Goal: Find specific page/section: Find specific page/section

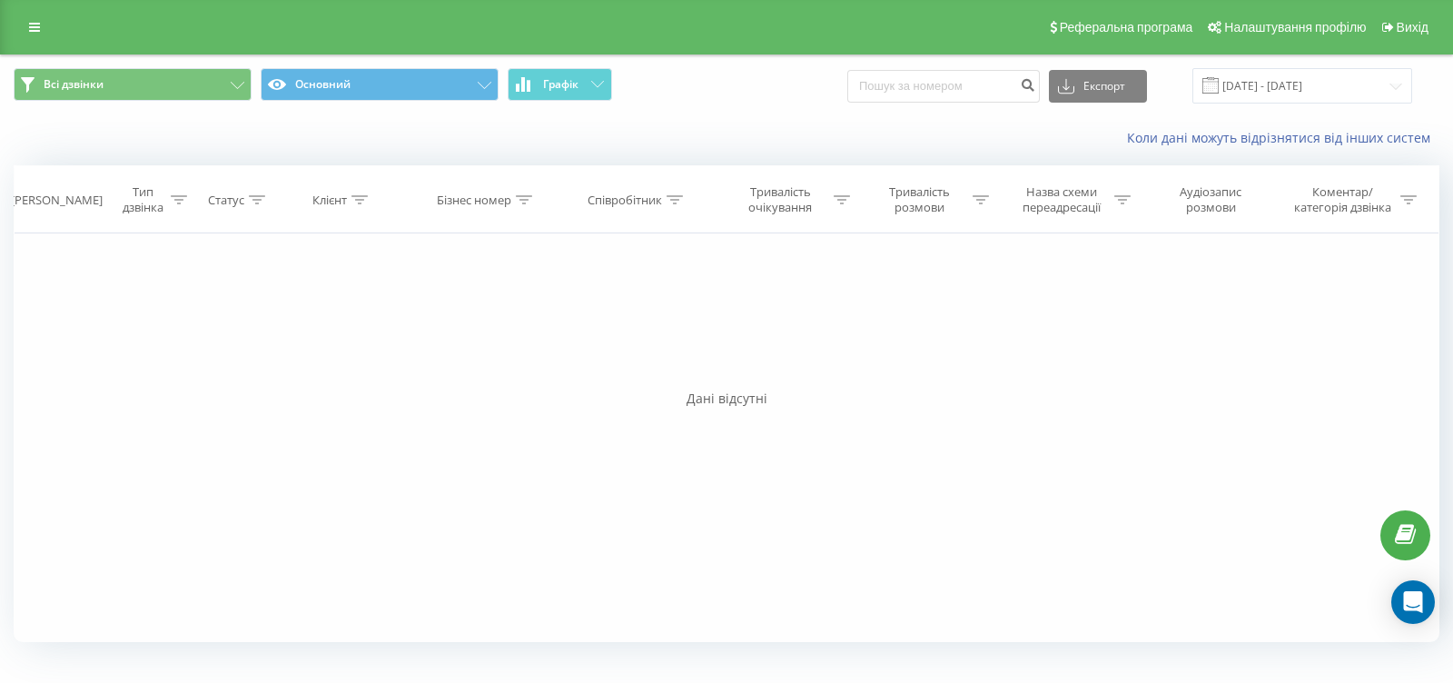
click at [600, 81] on icon at bounding box center [597, 84] width 13 height 6
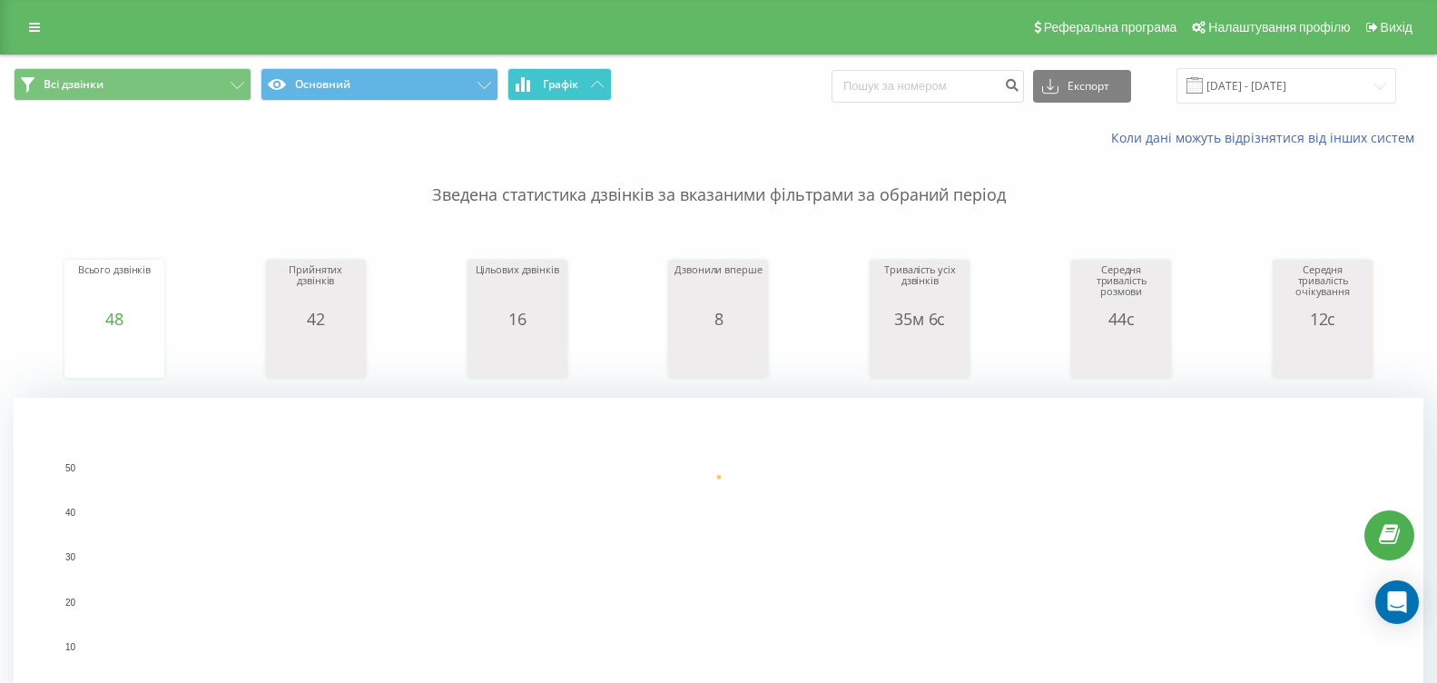
click at [577, 87] on span "Графік" at bounding box center [560, 84] width 35 height 13
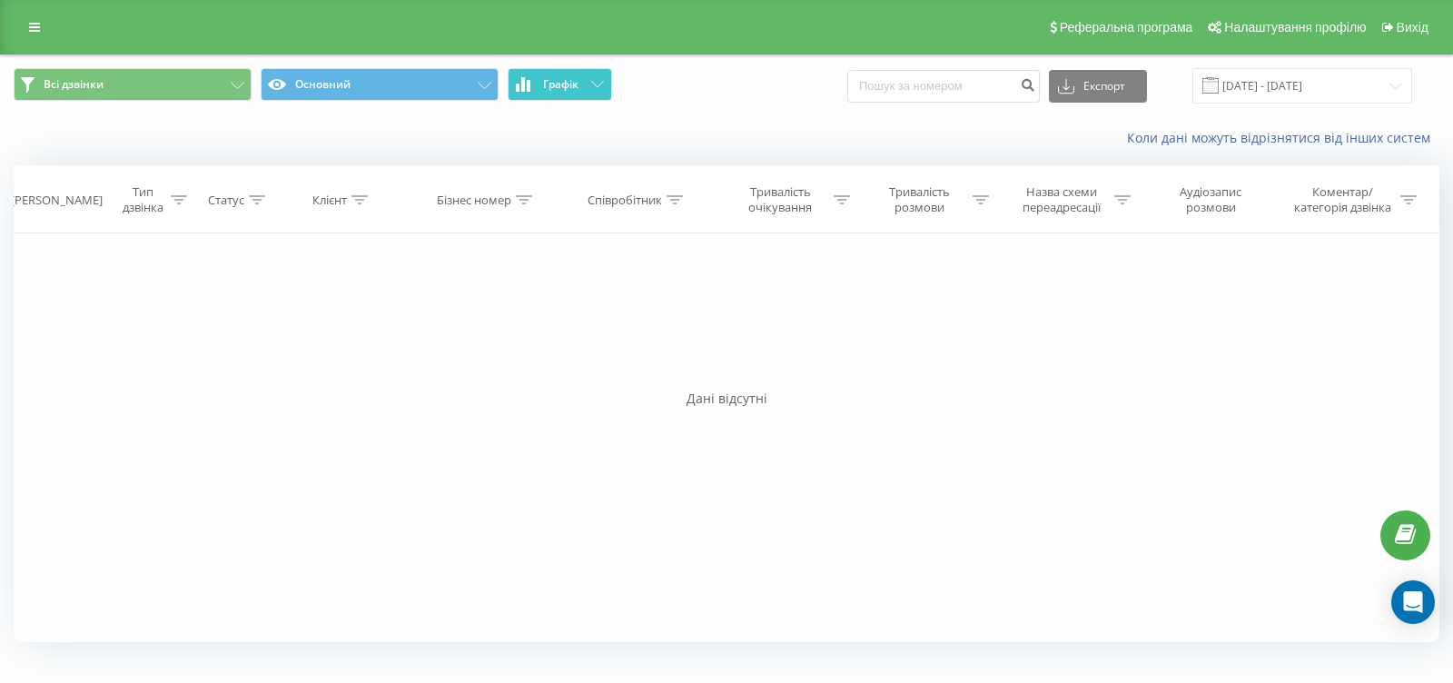
click at [577, 87] on span "Графік" at bounding box center [560, 84] width 35 height 13
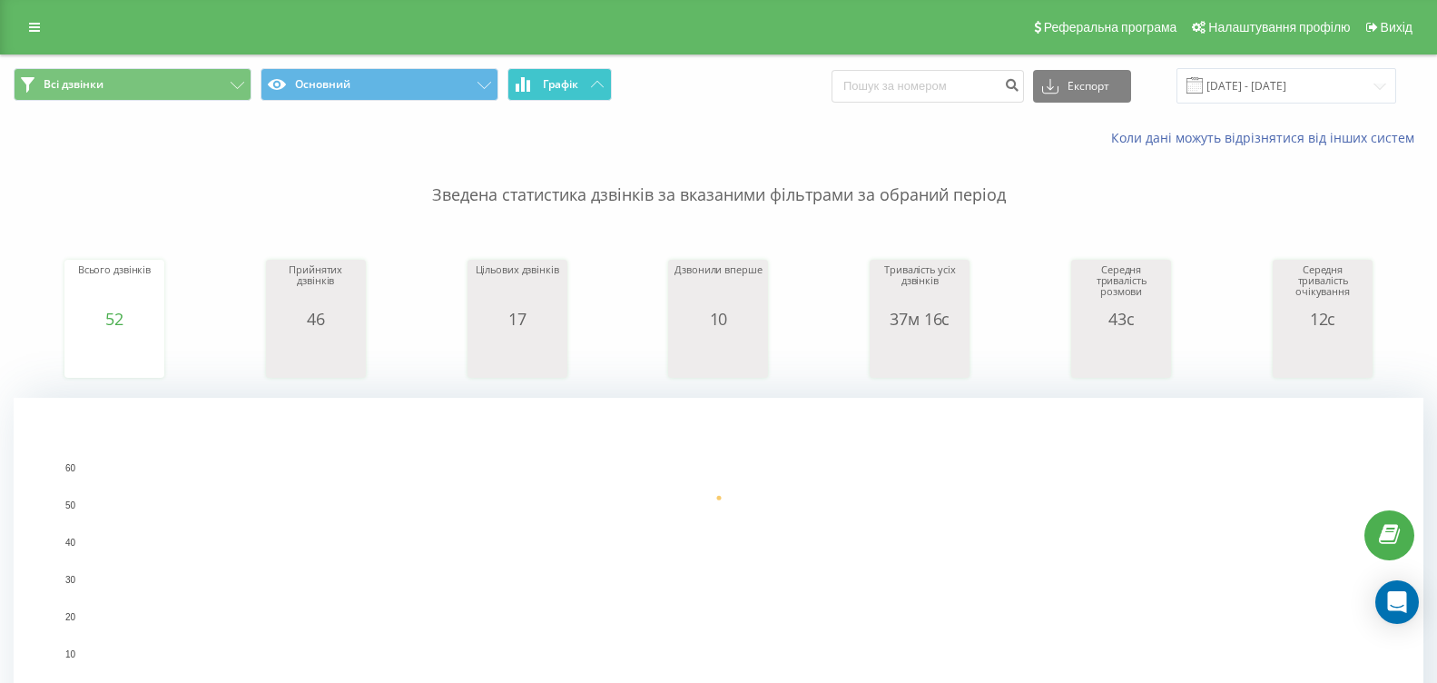
click at [579, 84] on button "Графік" at bounding box center [560, 84] width 104 height 33
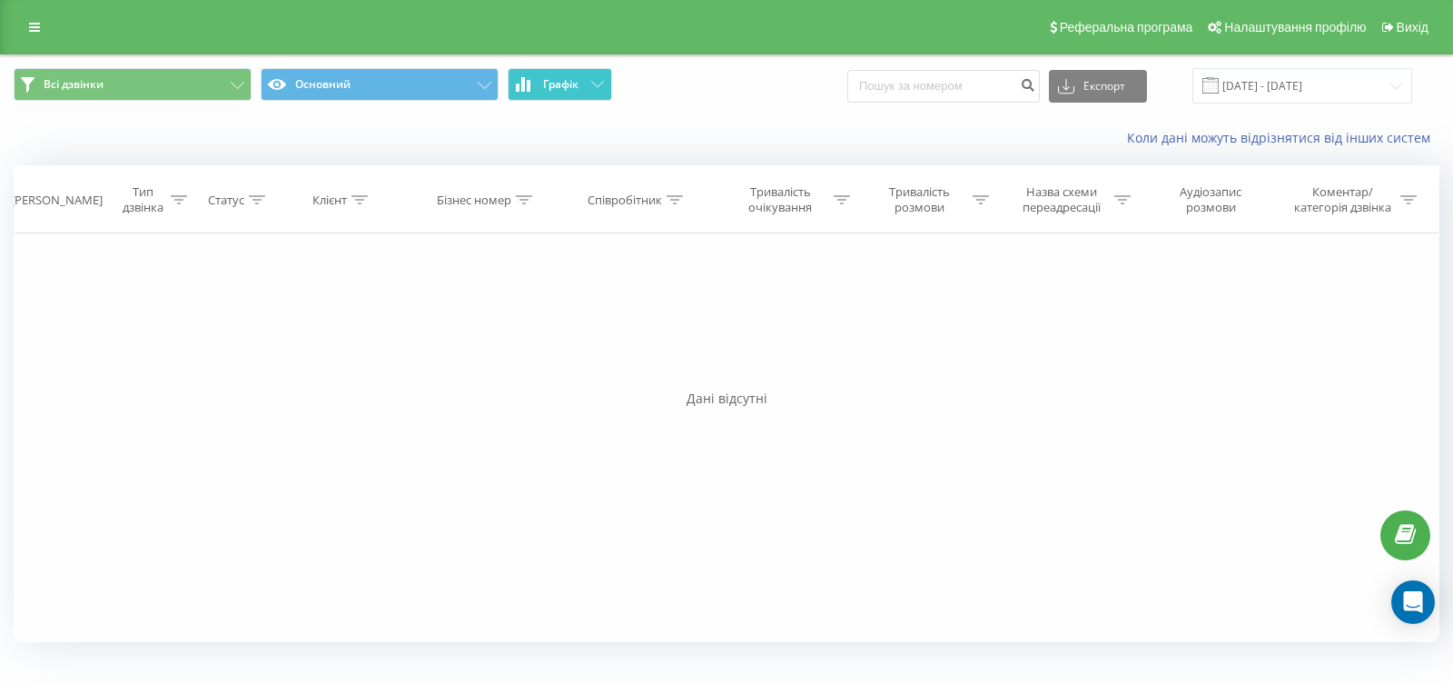
click at [579, 85] on button "Графік" at bounding box center [560, 84] width 104 height 33
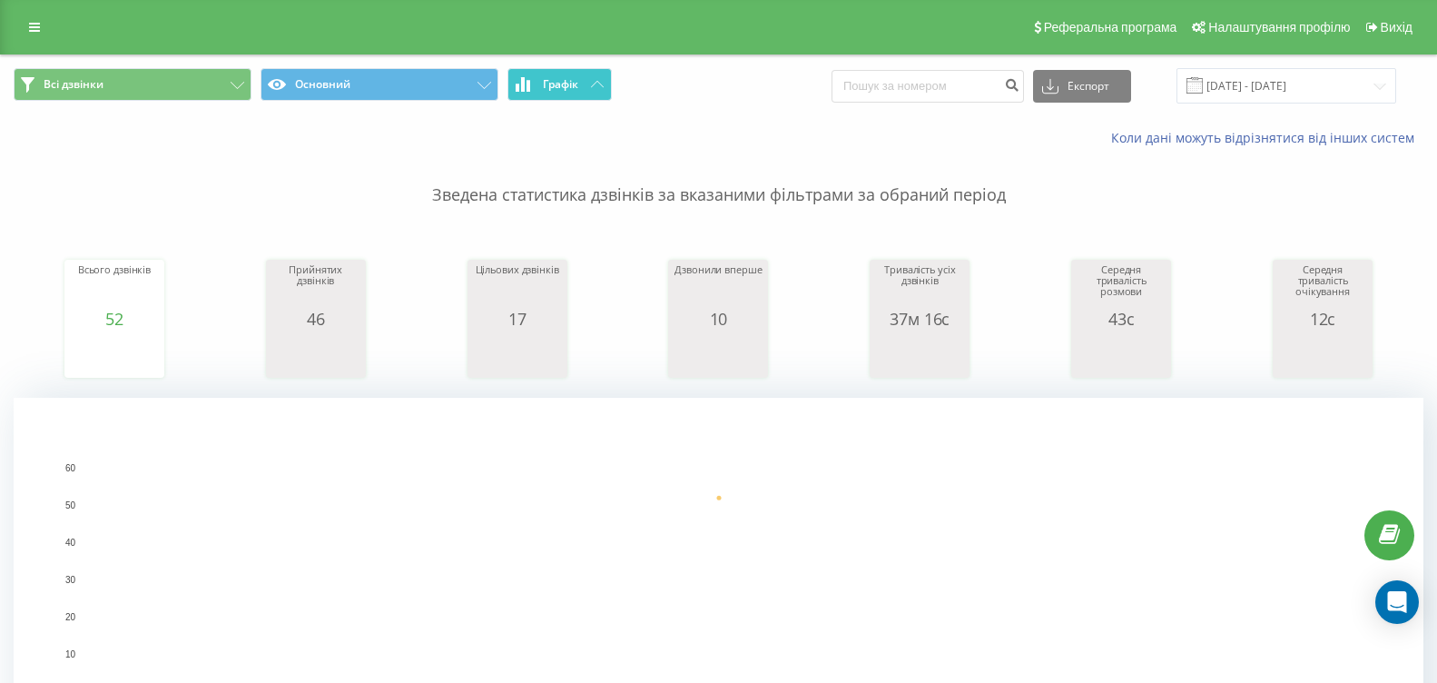
click at [597, 84] on icon at bounding box center [597, 84] width 13 height 6
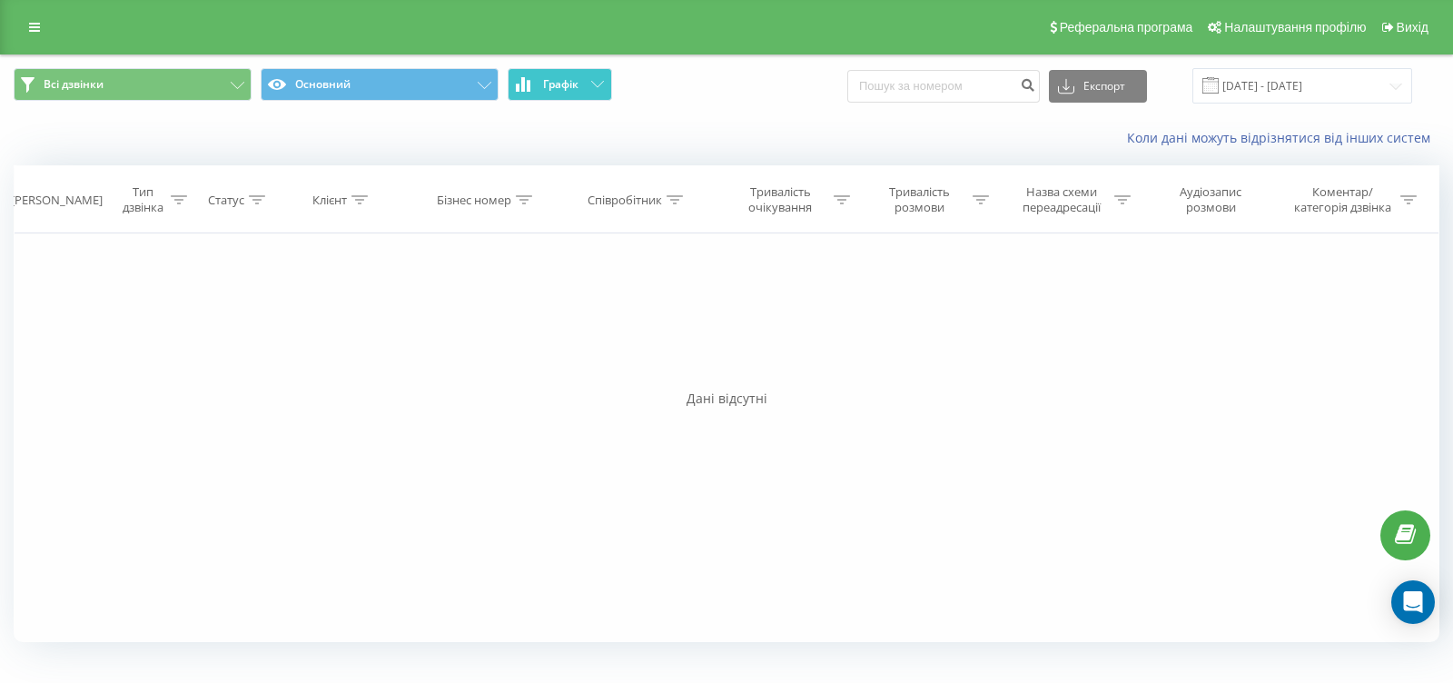
click at [597, 84] on icon at bounding box center [597, 84] width 13 height 6
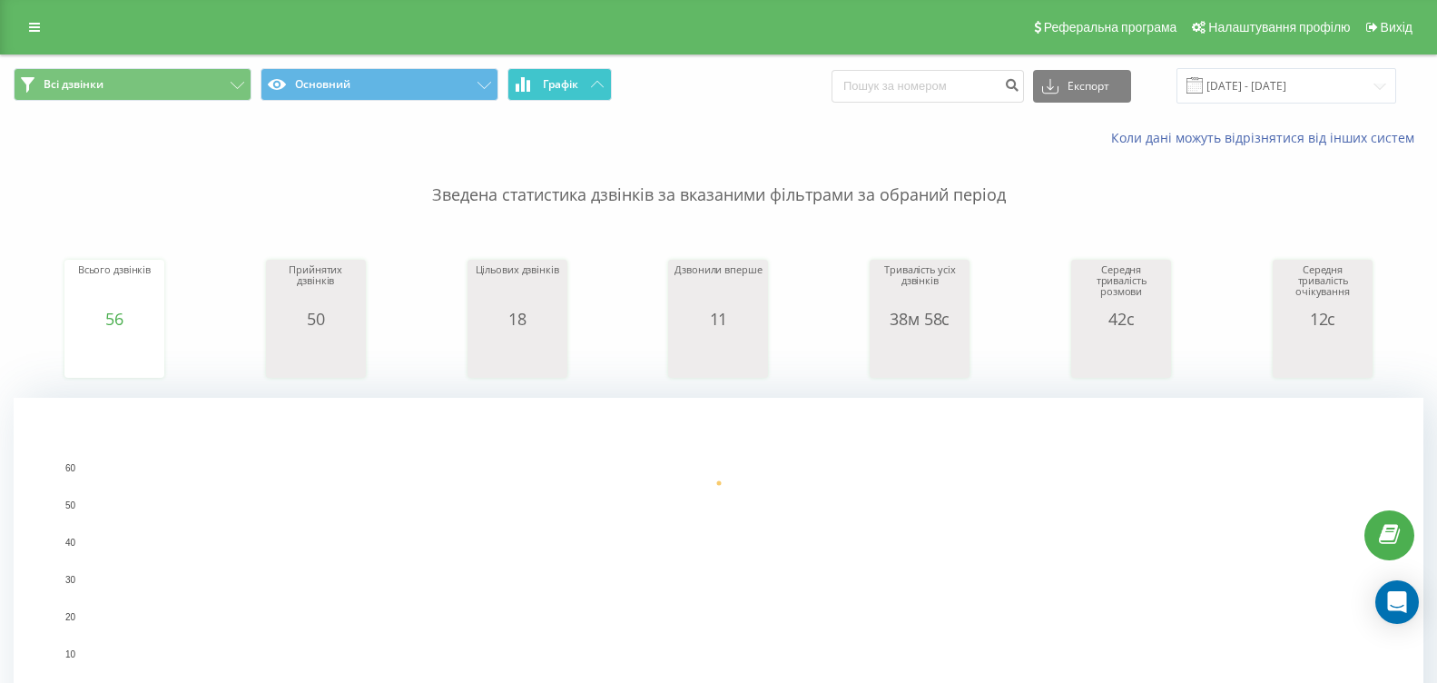
click at [587, 82] on button "Графік" at bounding box center [560, 84] width 104 height 33
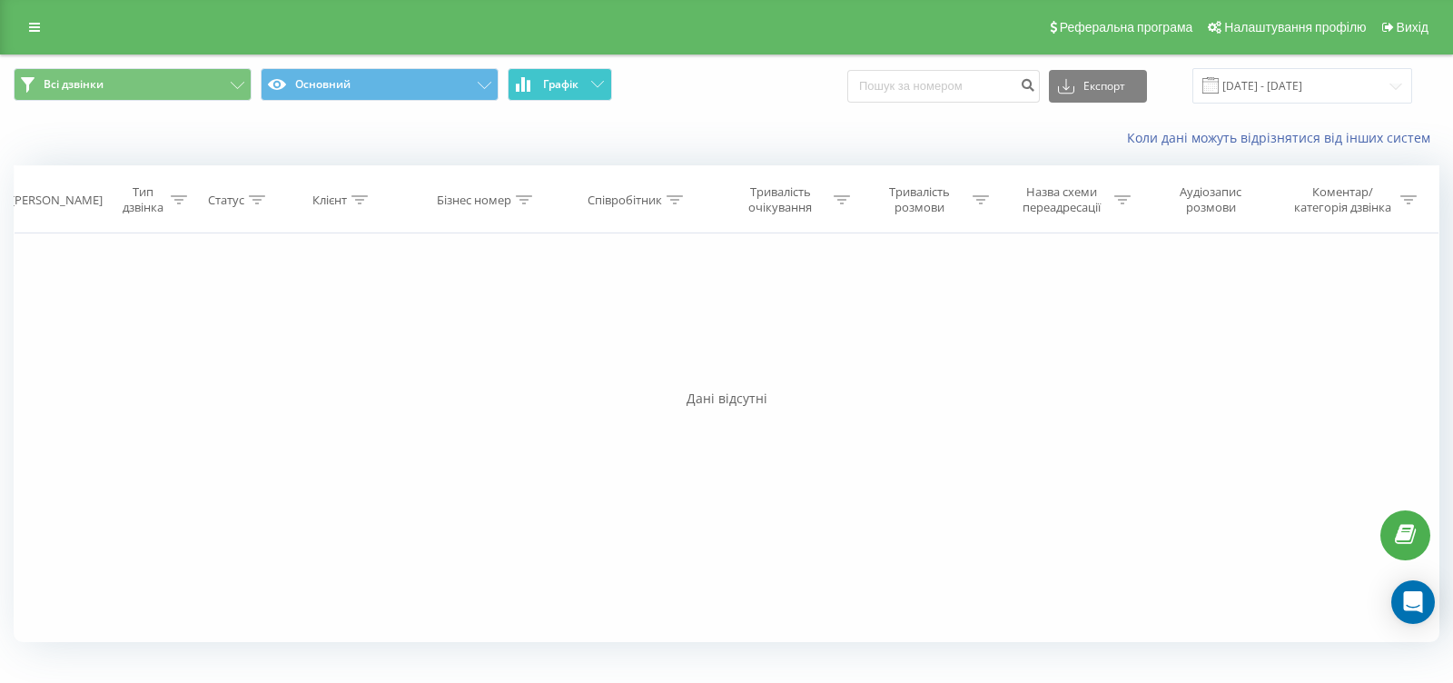
click at [587, 82] on button "Графік" at bounding box center [560, 84] width 104 height 33
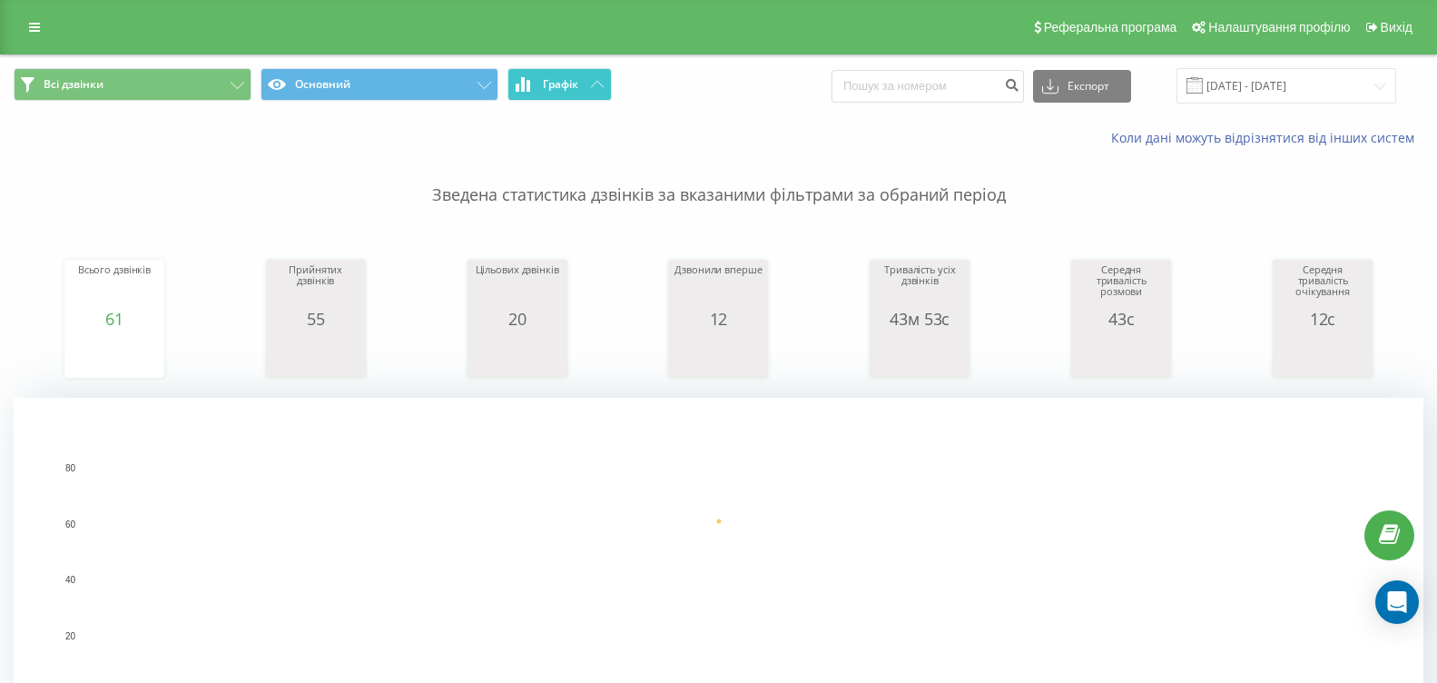
click at [605, 80] on button "Графік" at bounding box center [560, 84] width 104 height 33
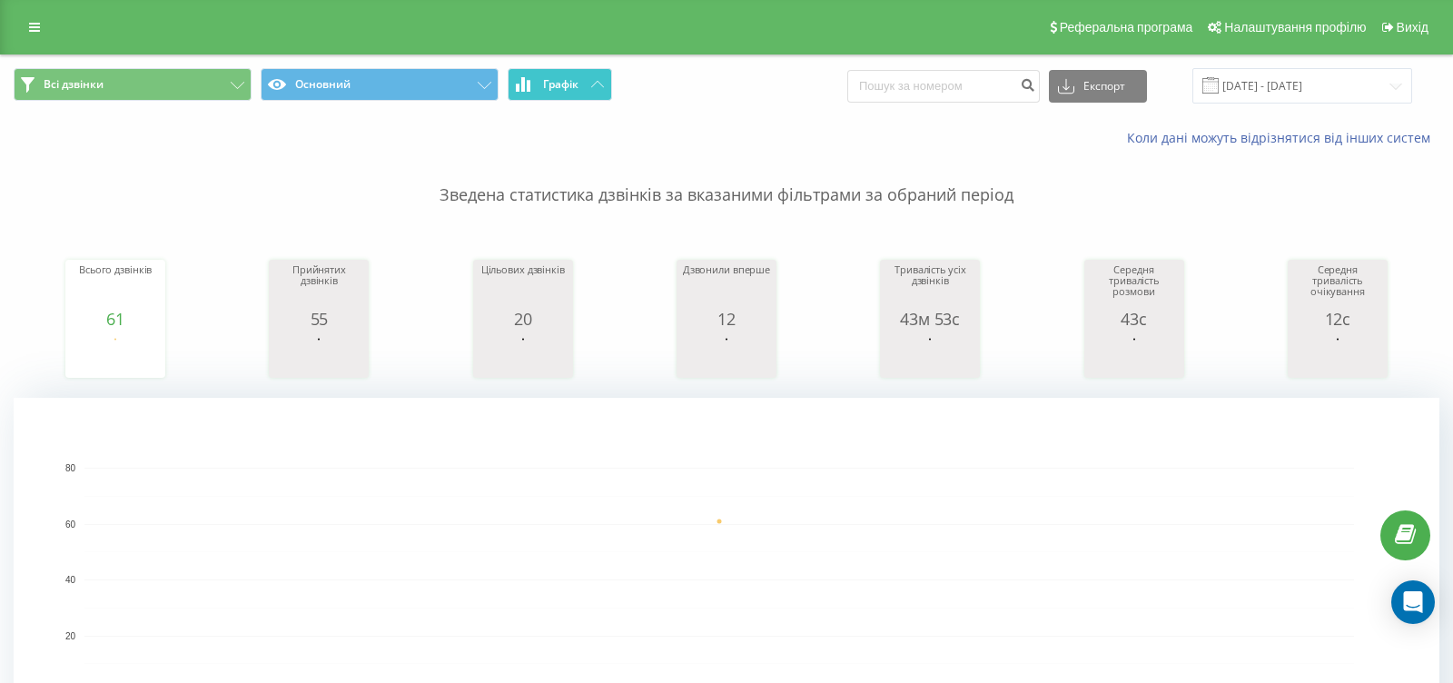
click at [605, 80] on button "Графік" at bounding box center [560, 84] width 104 height 33
